Goal: Check status

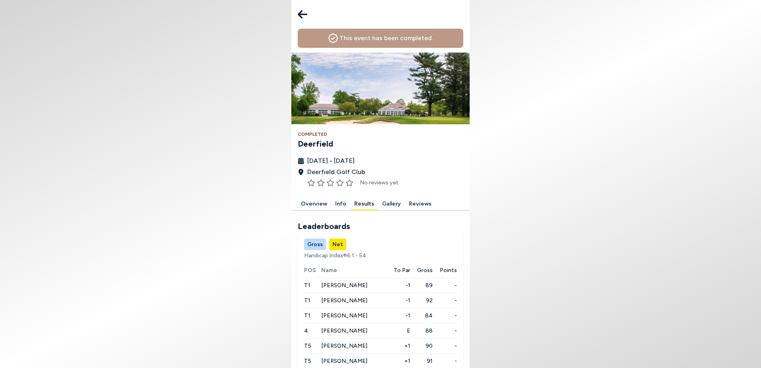
click at [303, 14] on icon at bounding box center [303, 14] width 10 height 8
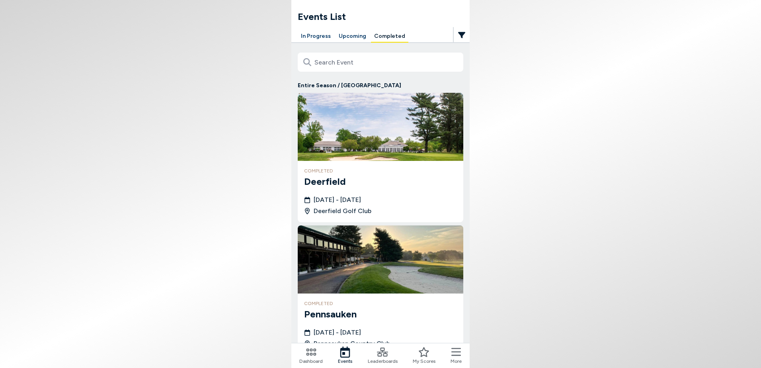
click at [320, 37] on button "In Progress" at bounding box center [316, 36] width 36 height 12
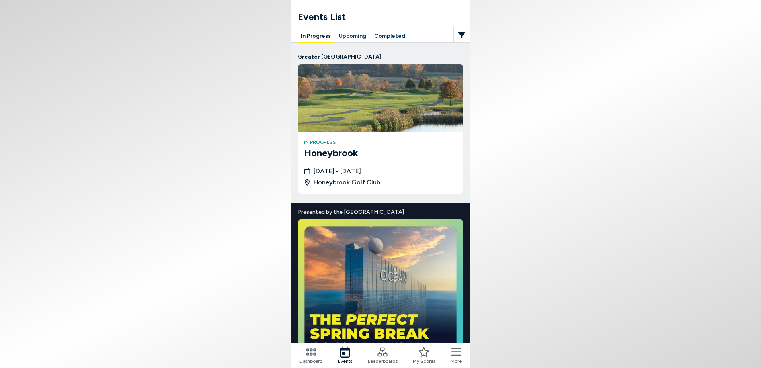
click at [369, 117] on img at bounding box center [381, 98] width 166 height 68
click at [333, 144] on h4 "in progress" at bounding box center [380, 141] width 153 height 7
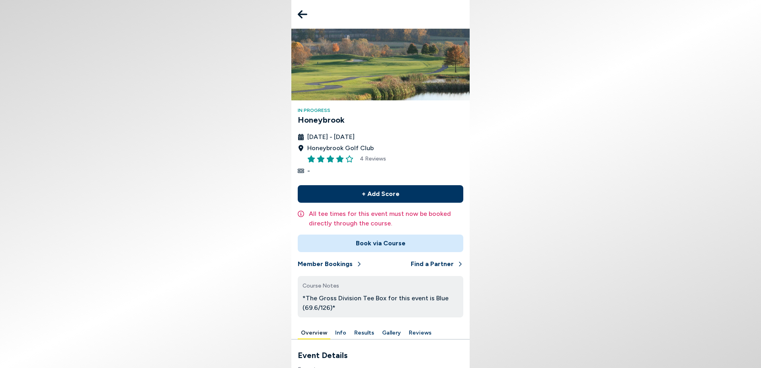
click at [365, 330] on button "Results" at bounding box center [364, 333] width 26 height 12
click at [467, 172] on div "In Progress Honeybrook August 25th - 31st, 2025 Honeybrook Golf Club 4 Reviews …" at bounding box center [380, 178] width 178 height 298
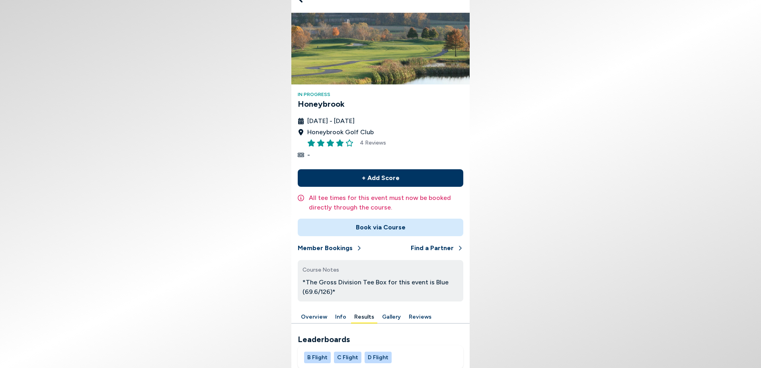
scroll to position [28, 0]
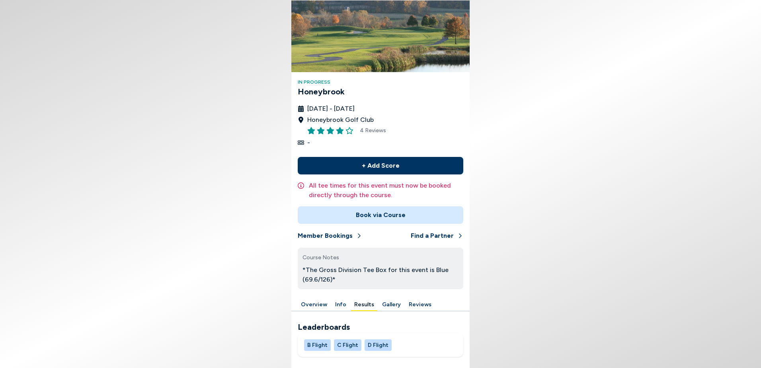
click at [314, 347] on button "B Flight" at bounding box center [317, 345] width 27 height 12
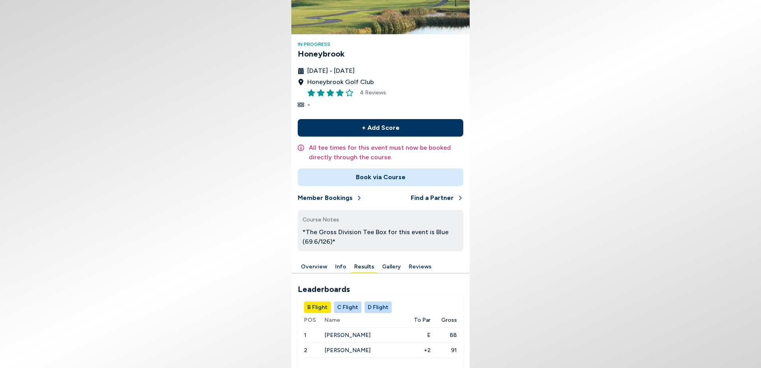
scroll to position [80, 0]
